Goal: Task Accomplishment & Management: Complete application form

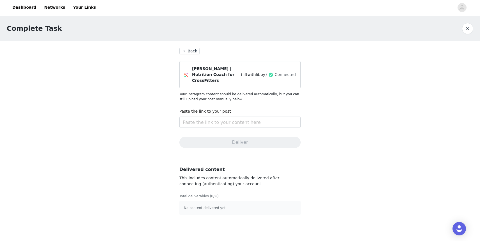
click at [192, 51] on button "Back" at bounding box center [189, 51] width 20 height 7
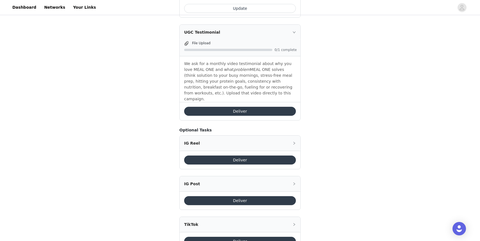
scroll to position [303, 0]
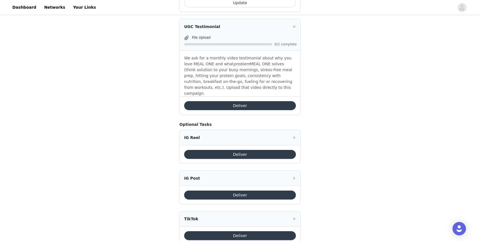
click at [240, 101] on button "Deliver" at bounding box center [240, 105] width 112 height 9
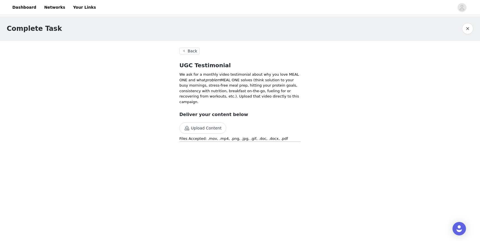
click at [192, 129] on button "Upload Content" at bounding box center [202, 128] width 47 height 11
click at [191, 51] on button "Back" at bounding box center [189, 51] width 20 height 7
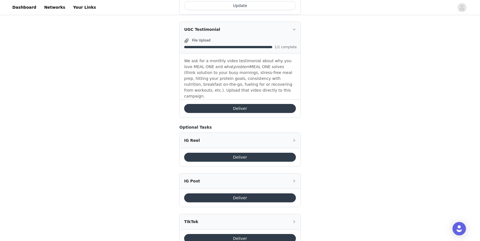
scroll to position [308, 0]
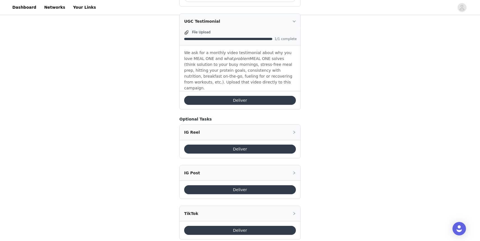
click at [228, 185] on button "Deliver" at bounding box center [240, 189] width 112 height 9
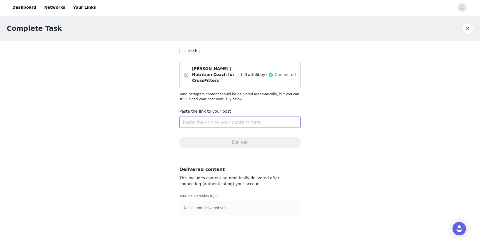
click at [189, 123] on input "text" at bounding box center [239, 122] width 121 height 11
paste input "[URL][DOMAIN_NAME]"
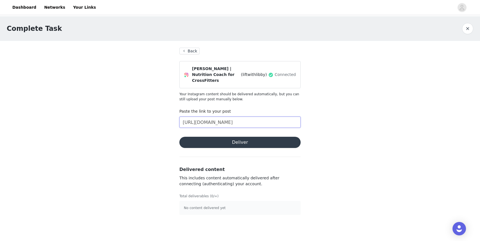
scroll to position [0, 4]
type input "[URL][DOMAIN_NAME]"
click at [200, 142] on button "Deliver" at bounding box center [239, 142] width 121 height 11
click at [192, 53] on button "Back" at bounding box center [189, 51] width 20 height 7
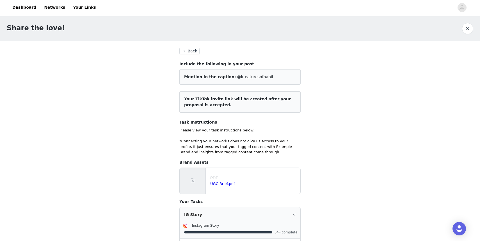
click at [192, 49] on button "Back" at bounding box center [189, 51] width 20 height 7
